Goal: Use online tool/utility: Utilize a website feature to perform a specific function

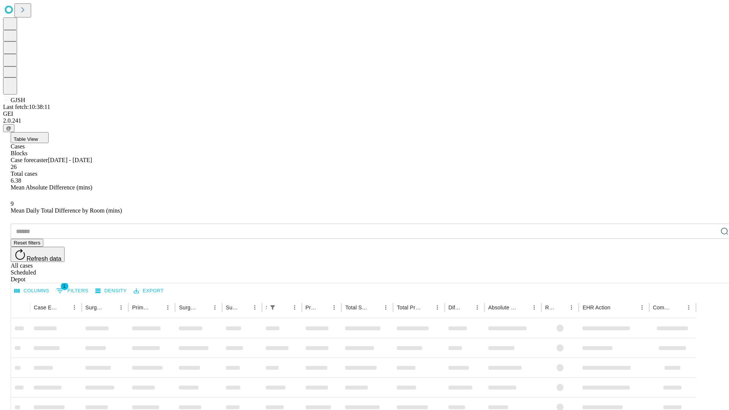
click at [38, 136] on span "Table View" at bounding box center [26, 139] width 24 height 6
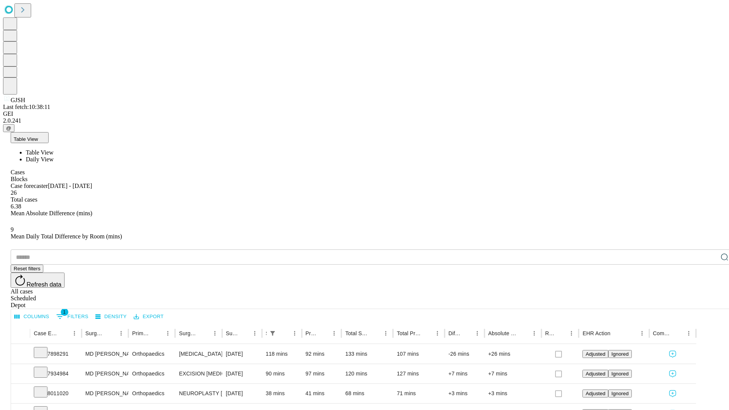
click at [54, 156] on span "Daily View" at bounding box center [40, 159] width 28 height 6
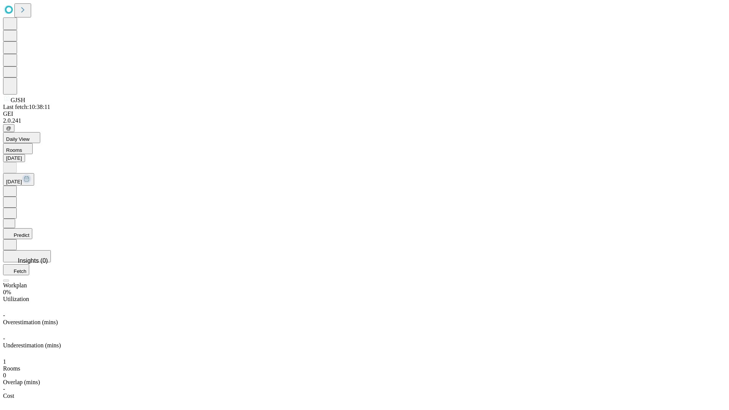
click at [32, 228] on button "Predict" at bounding box center [17, 233] width 29 height 11
